Goal: Transaction & Acquisition: Purchase product/service

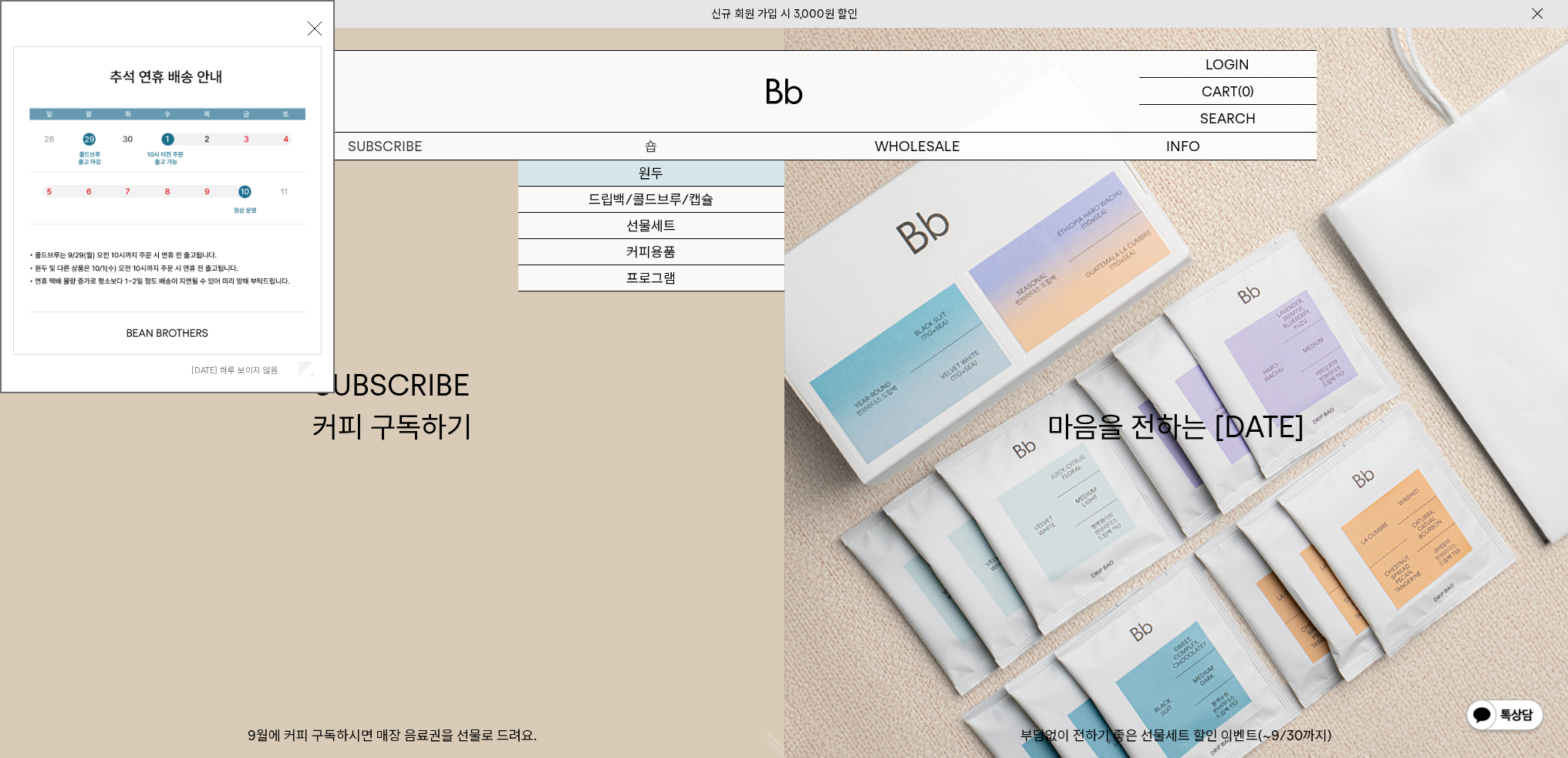
click at [639, 178] on link "원두" at bounding box center [652, 173] width 266 height 26
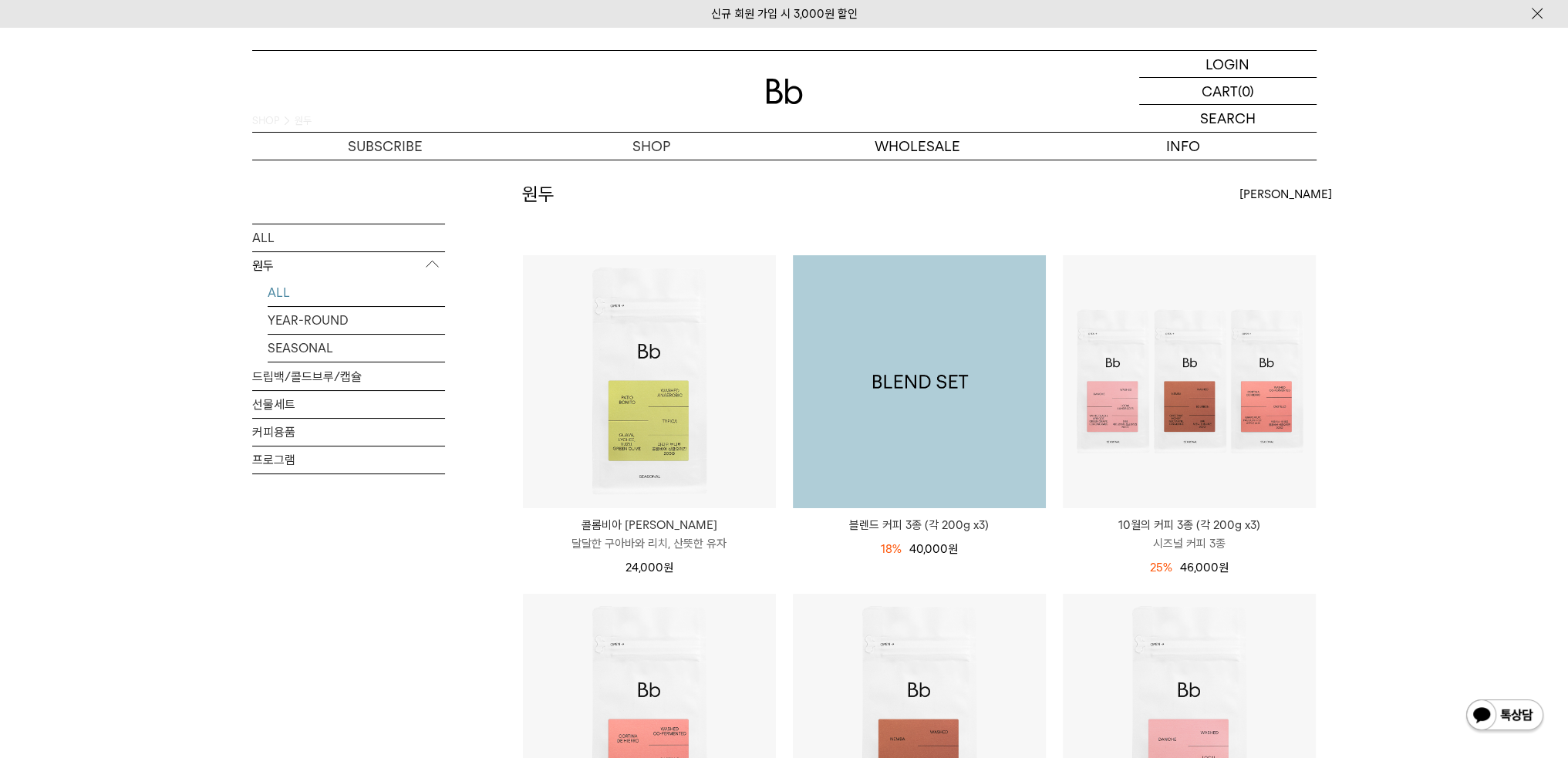
scroll to position [154, 0]
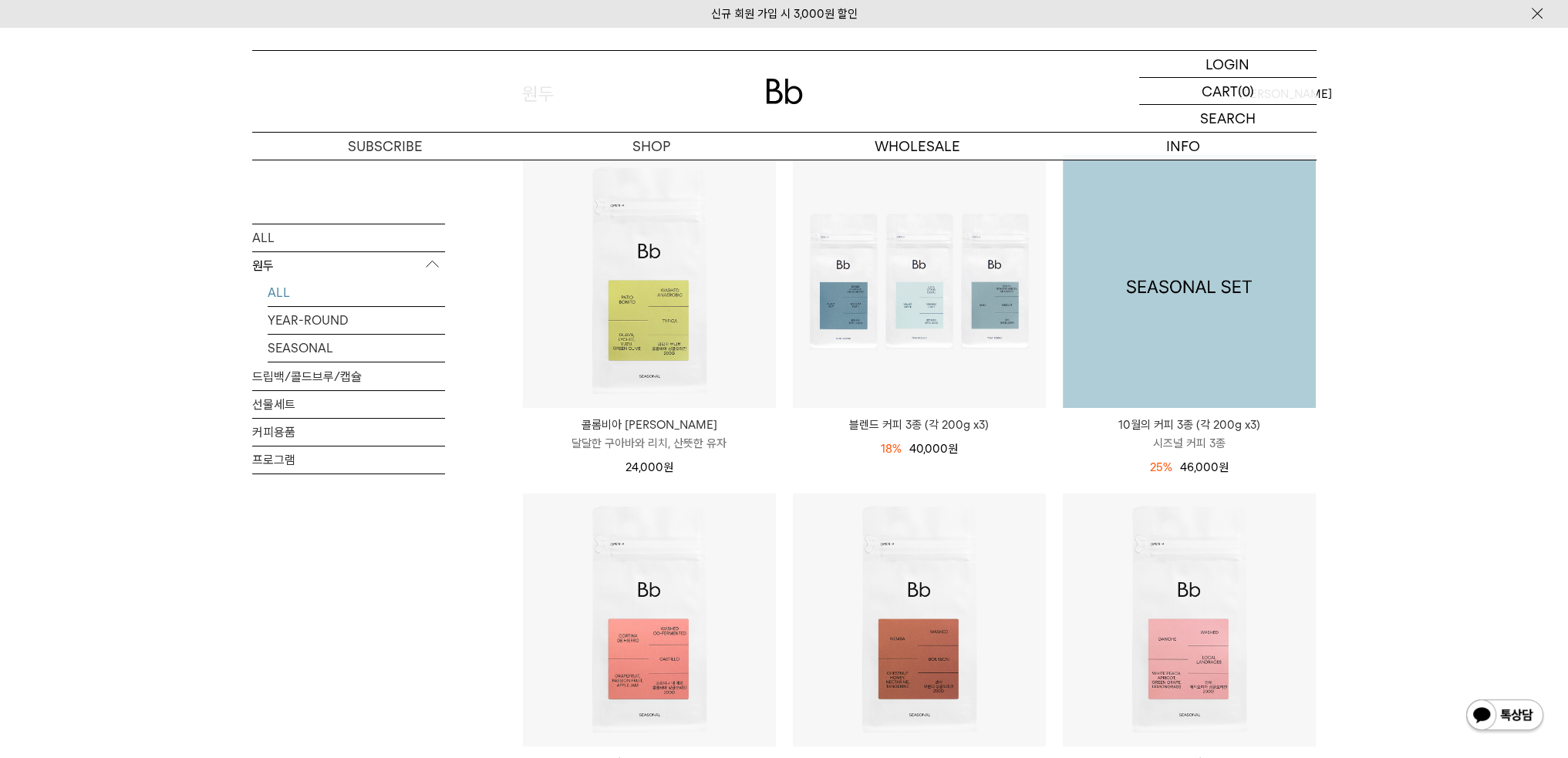
click at [1259, 270] on img at bounding box center [1189, 281] width 253 height 253
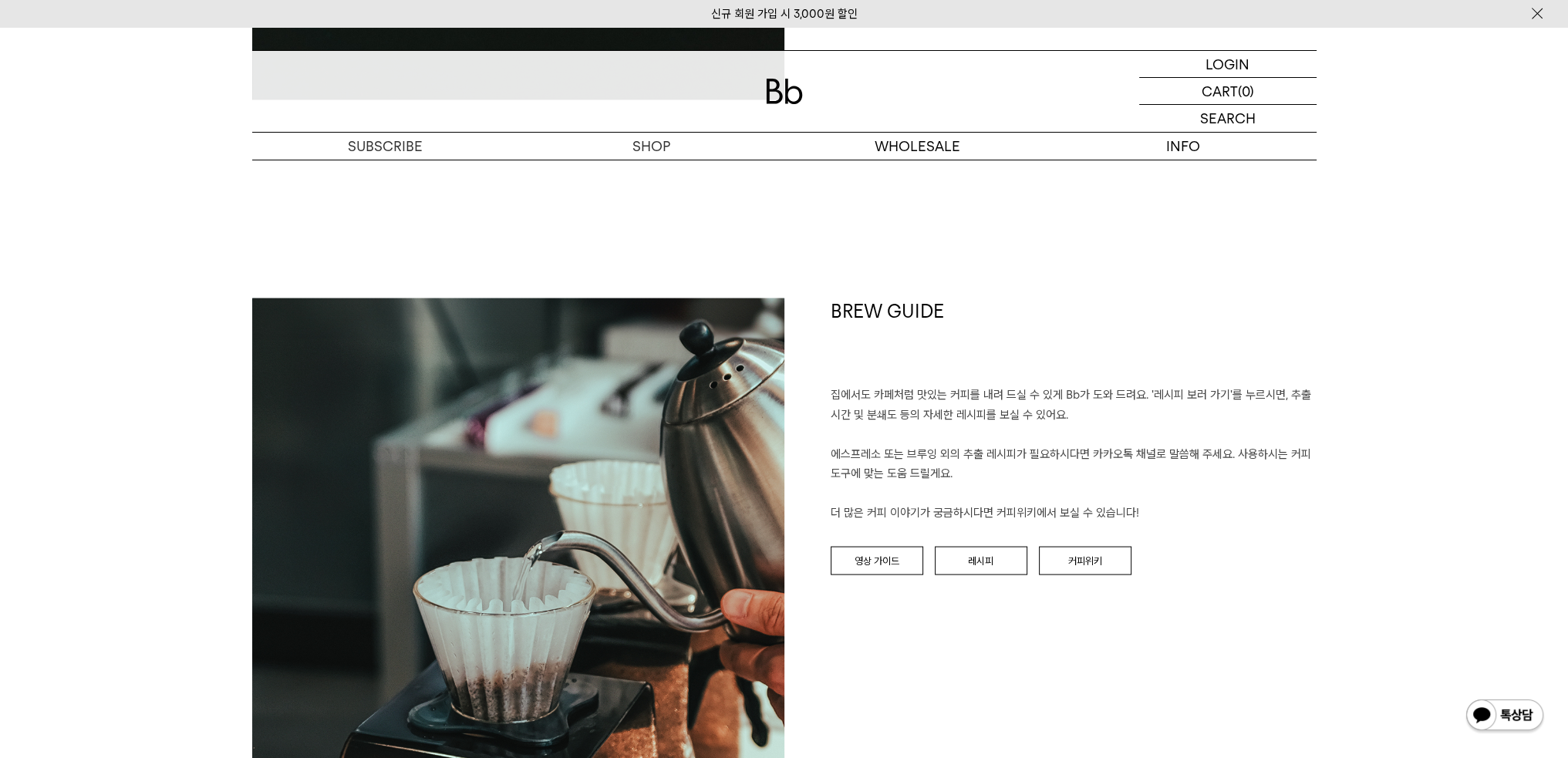
scroll to position [3934, 0]
